Goal: Navigation & Orientation: Find specific page/section

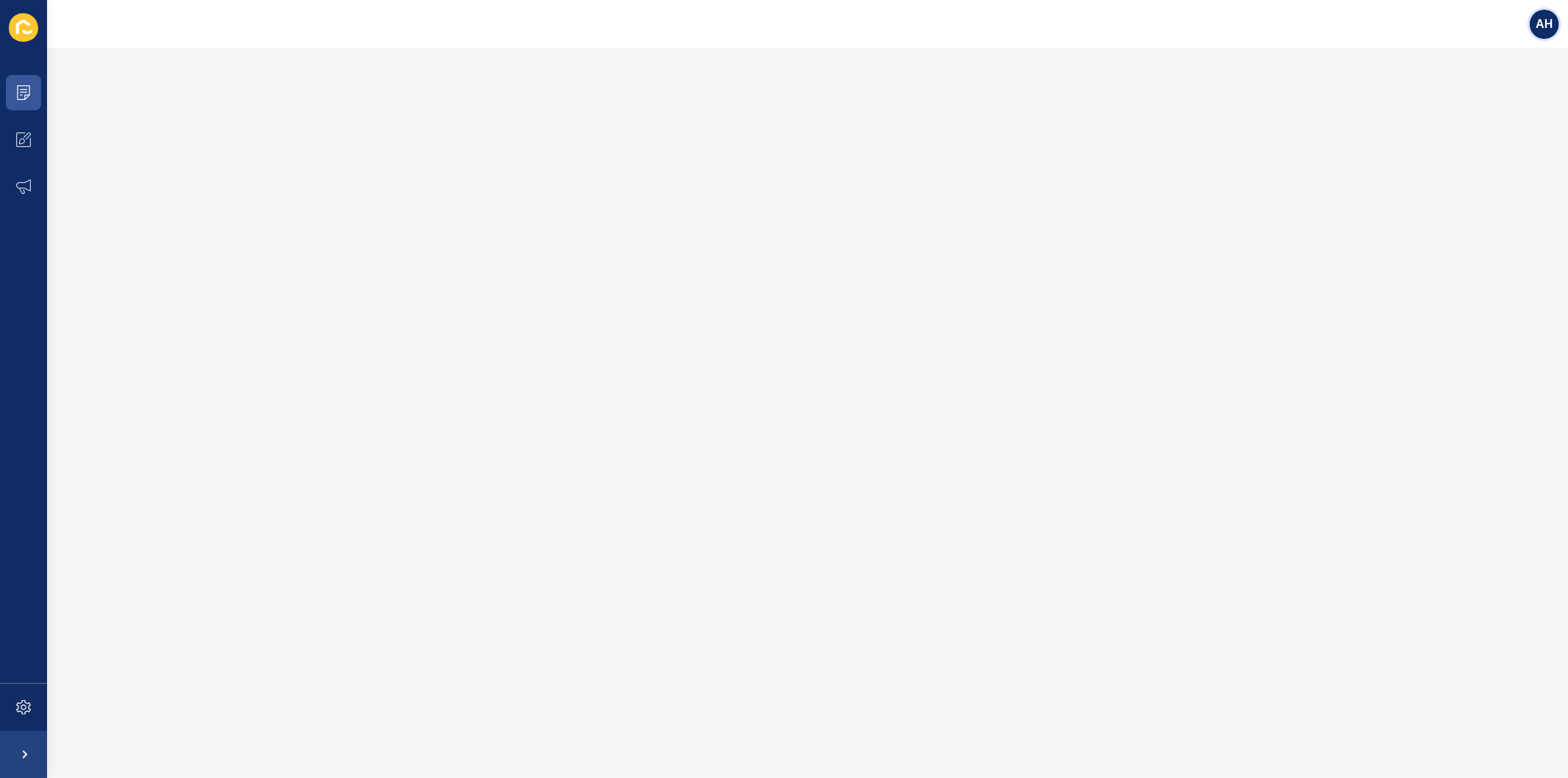
click at [1545, 21] on span "AH" at bounding box center [1544, 24] width 17 height 15
click at [1488, 125] on link "Logout" at bounding box center [1510, 123] width 108 height 32
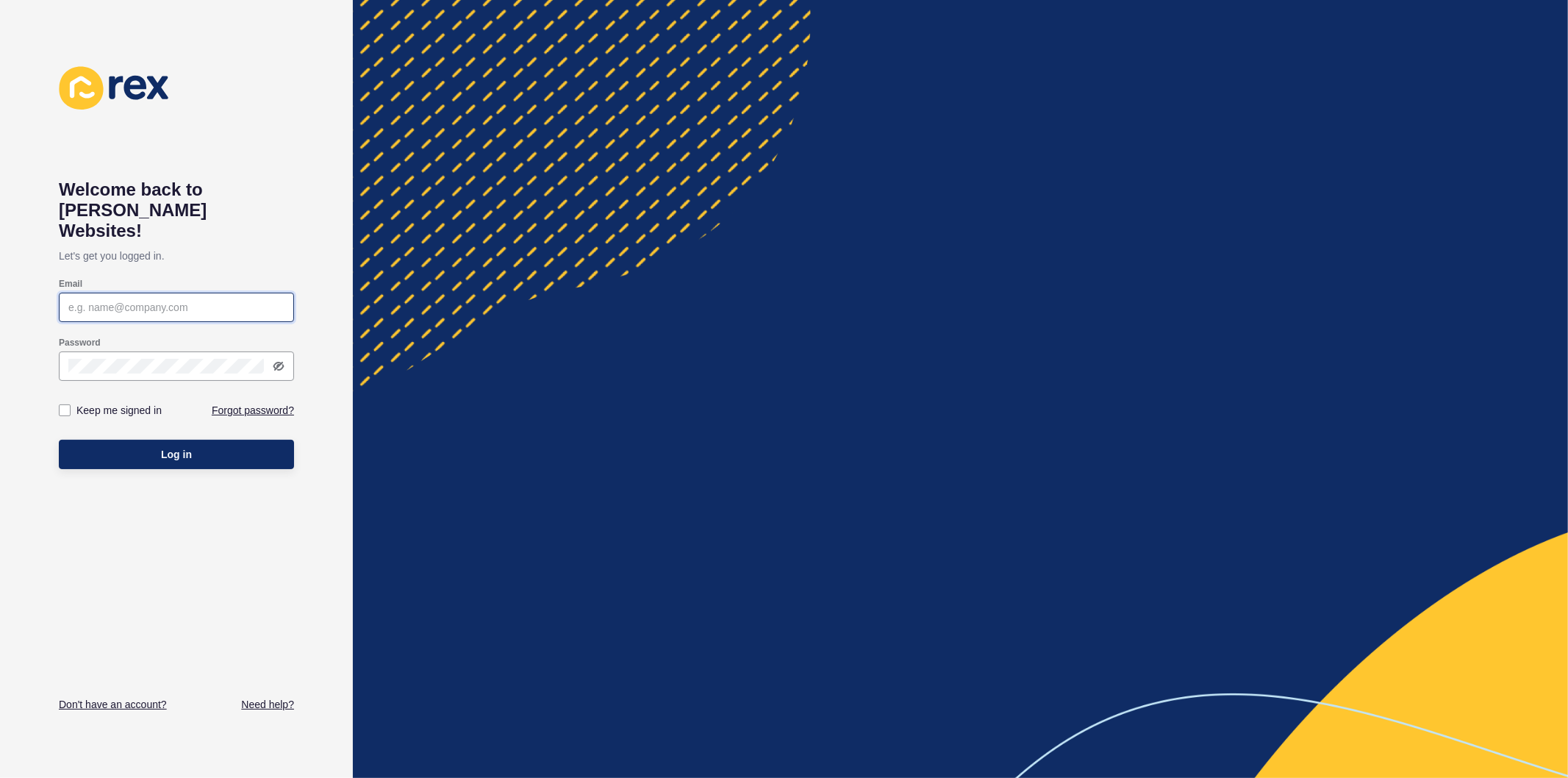
type input "ashley.hilario@rexsoftware.com.au"
click at [64, 405] on label at bounding box center [65, 410] width 12 height 12
click at [64, 406] on input "Keep me signed in" at bounding box center [66, 410] width 10 height 10
checkbox input "true"
drag, startPoint x: 83, startPoint y: 438, endPoint x: 400, endPoint y: 516, distance: 326.5
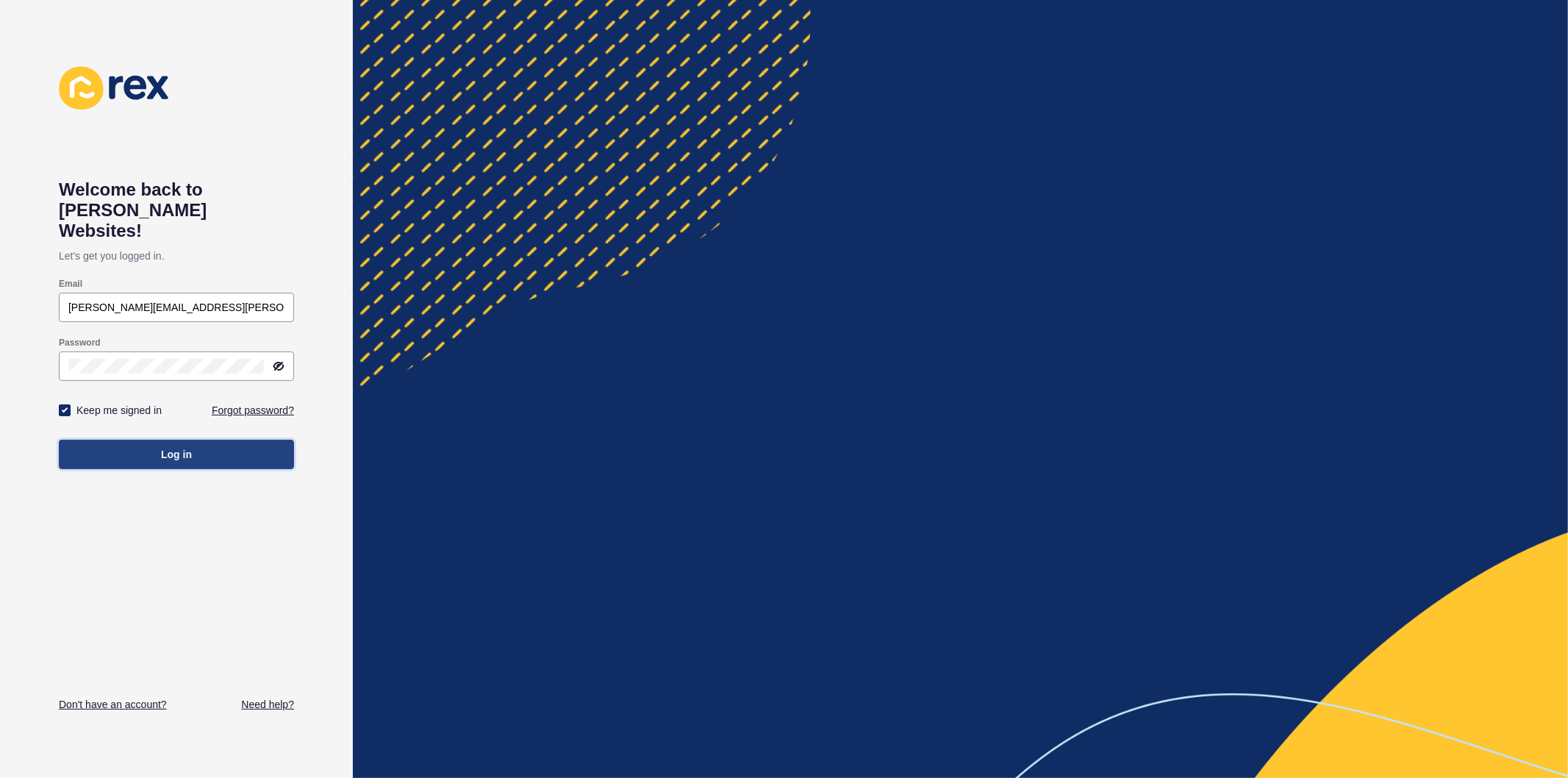
click at [83, 440] on button "Log in" at bounding box center [176, 455] width 235 height 30
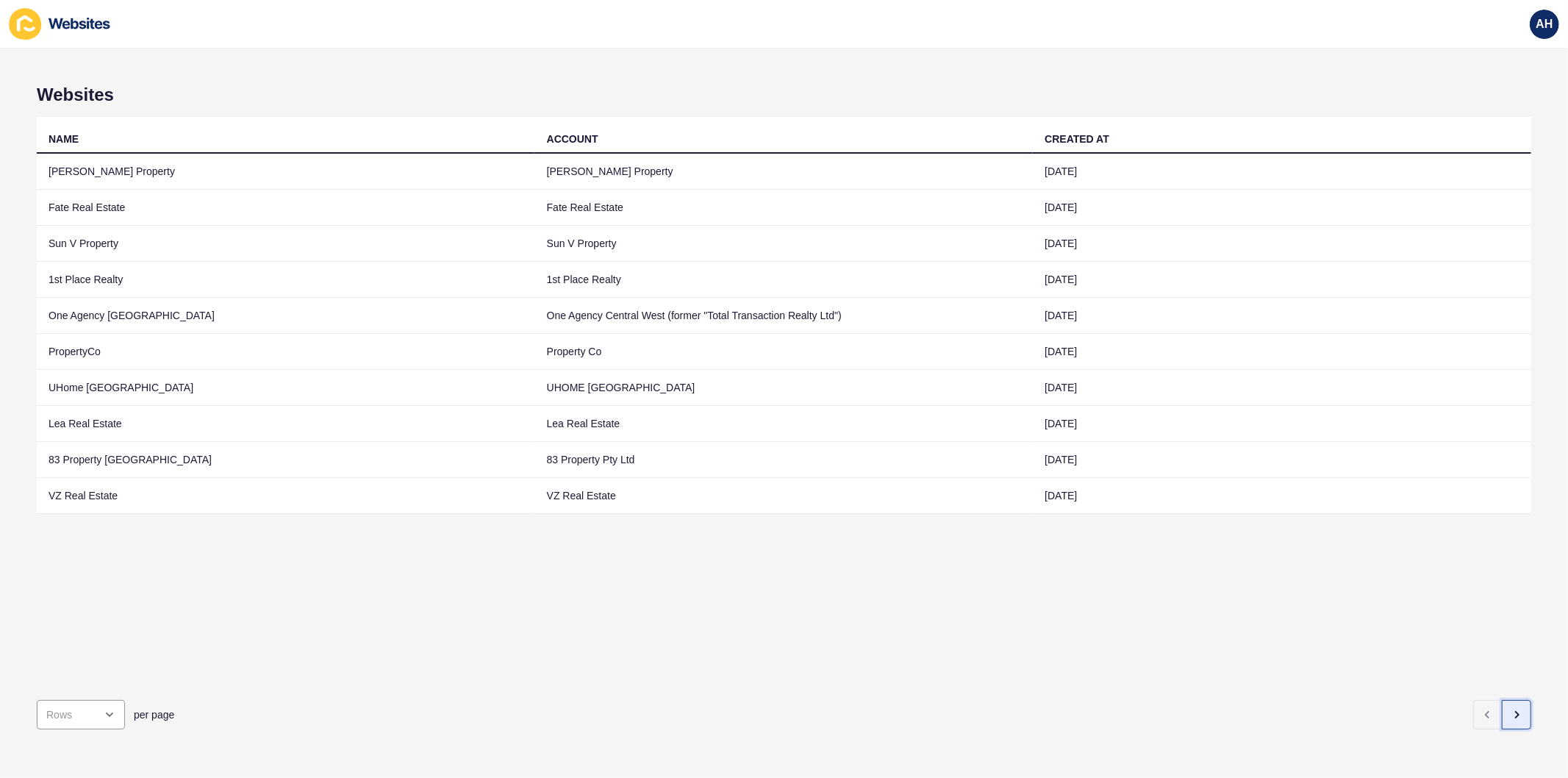
click at [1510, 709] on icon "button" at bounding box center [1516, 715] width 12 height 12
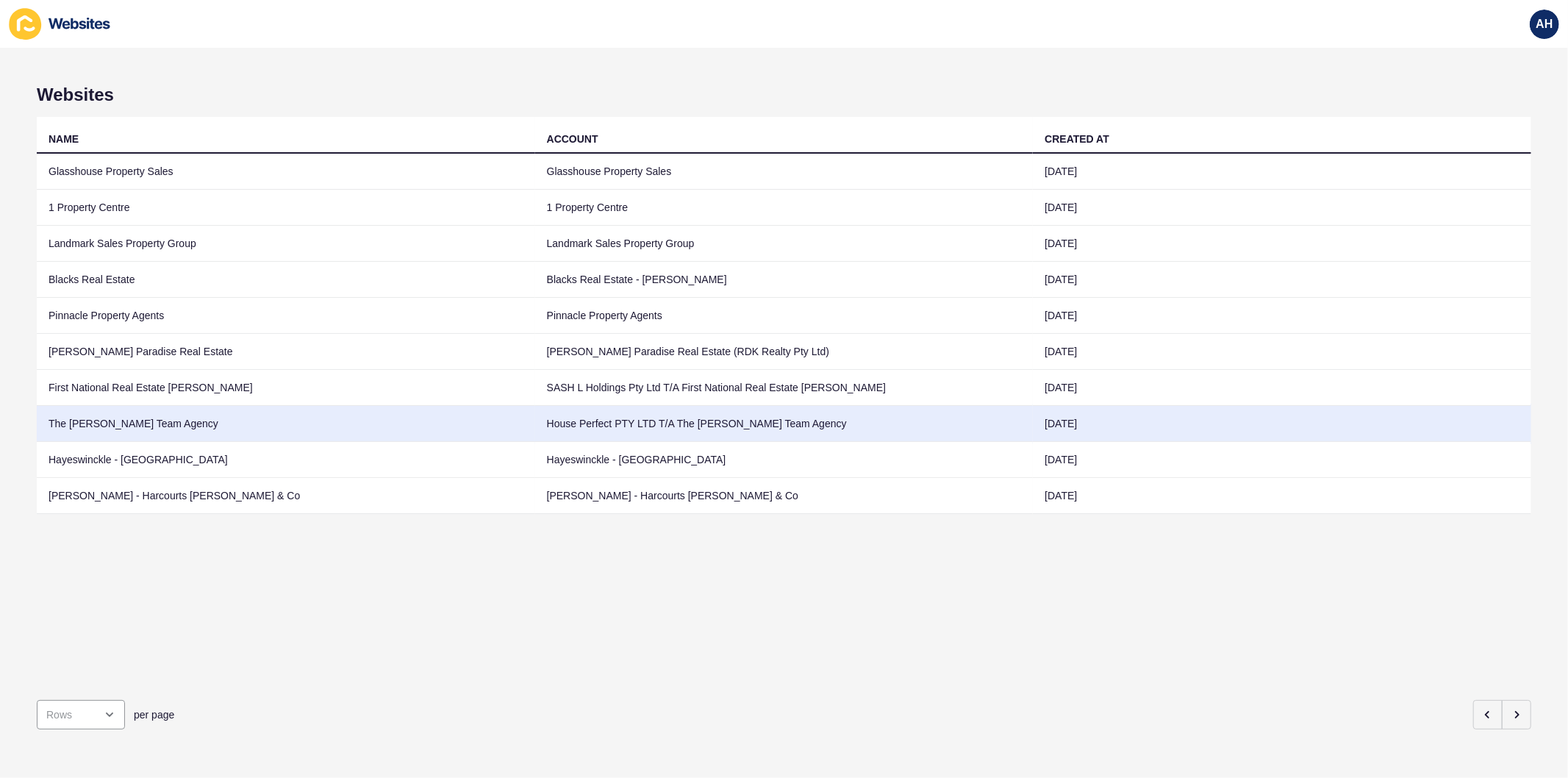
click at [629, 427] on td "House Perfect PTY LTD T/A The Rowe Team Agency" at bounding box center [784, 424] width 498 height 36
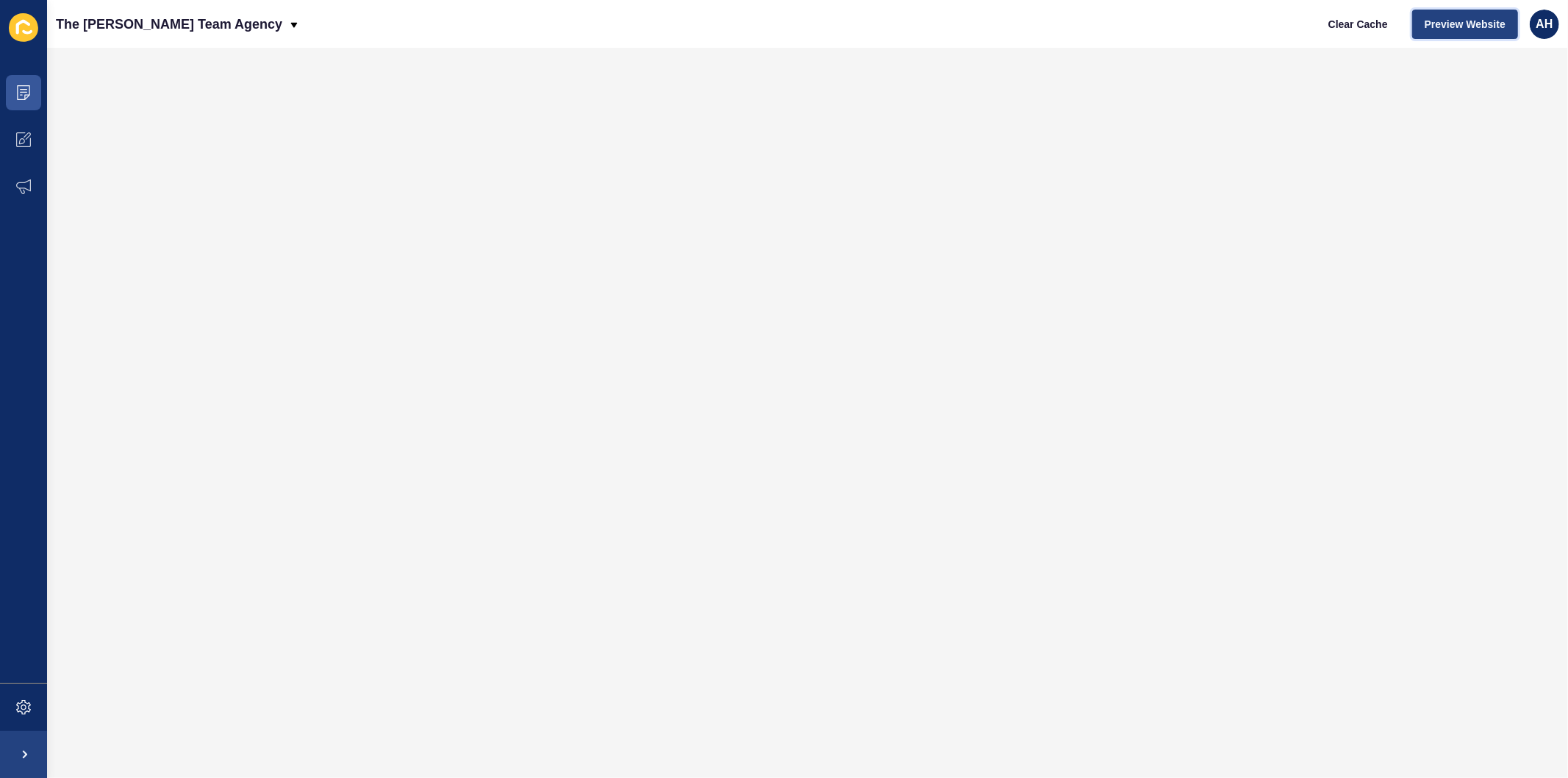
click at [1471, 27] on span "Preview Website" at bounding box center [1465, 24] width 81 height 15
